Goal: Task Accomplishment & Management: Manage account settings

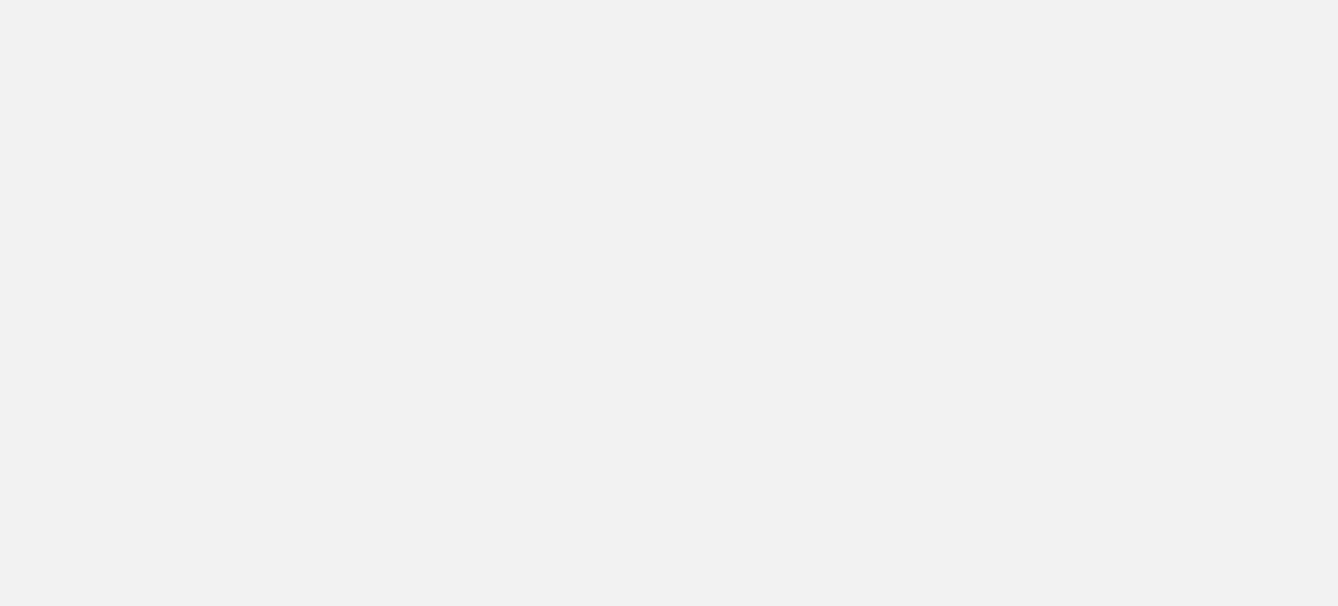
click at [280, 125] on body at bounding box center [669, 303] width 1338 height 606
